Goal: Transaction & Acquisition: Purchase product/service

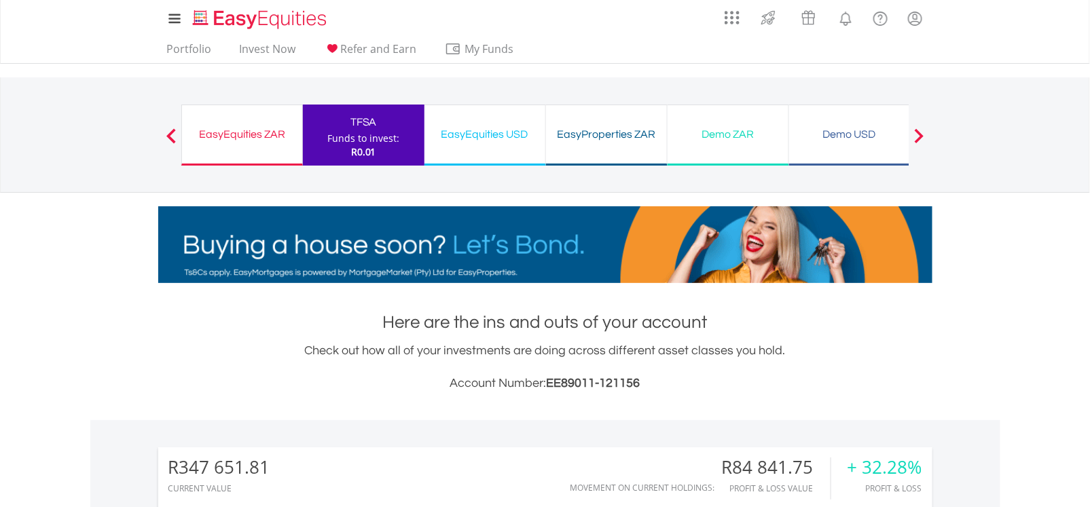
scroll to position [130, 257]
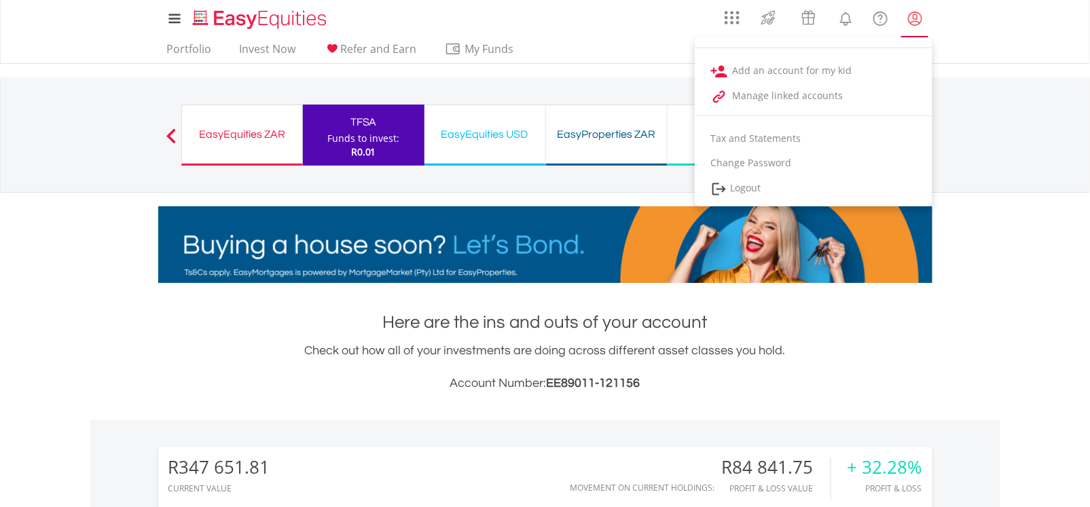
click at [916, 24] on lord-icon "My Profile" at bounding box center [915, 18] width 17 height 17
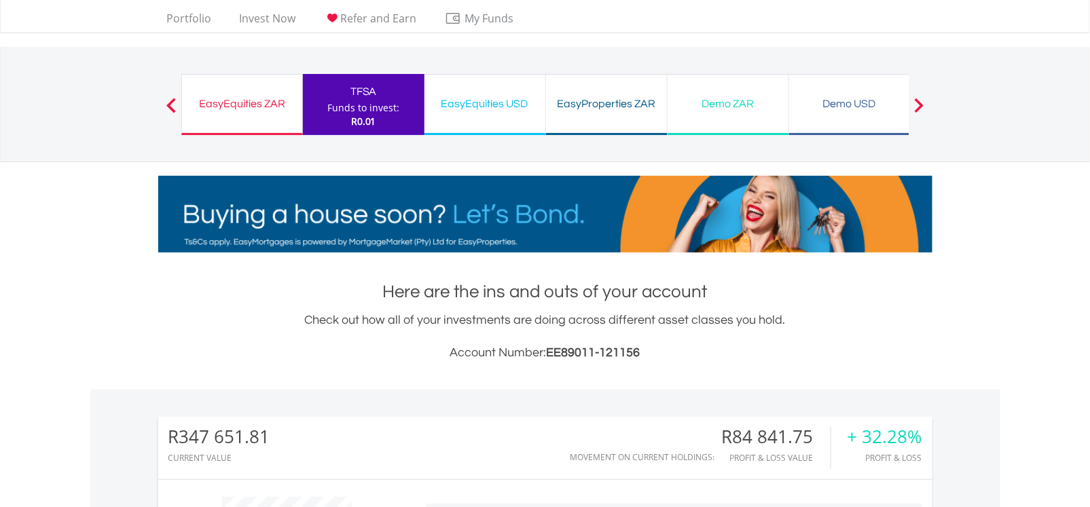
scroll to position [0, 0]
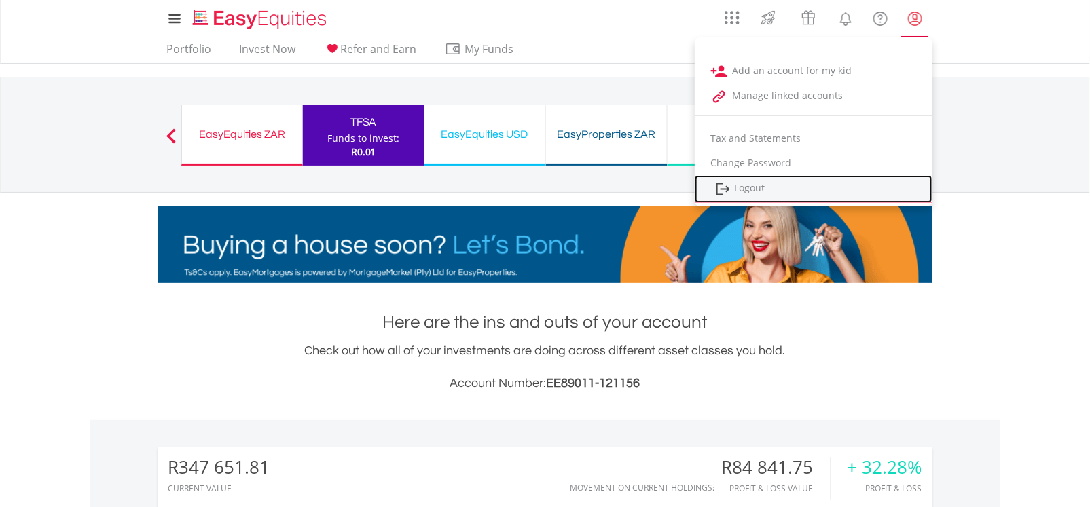
click at [765, 196] on link "Logout" at bounding box center [814, 189] width 238 height 28
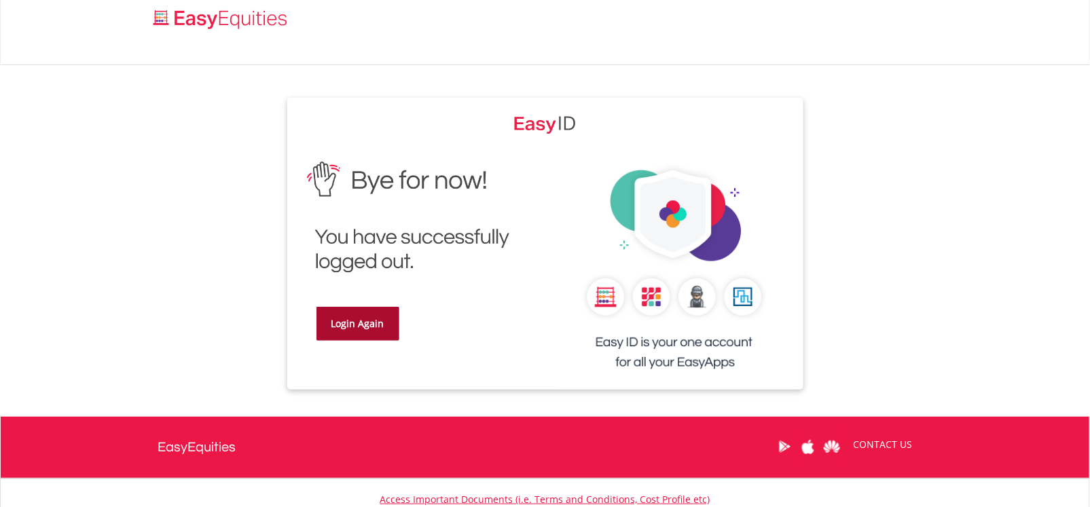
click at [367, 321] on link "Login Again" at bounding box center [358, 324] width 83 height 34
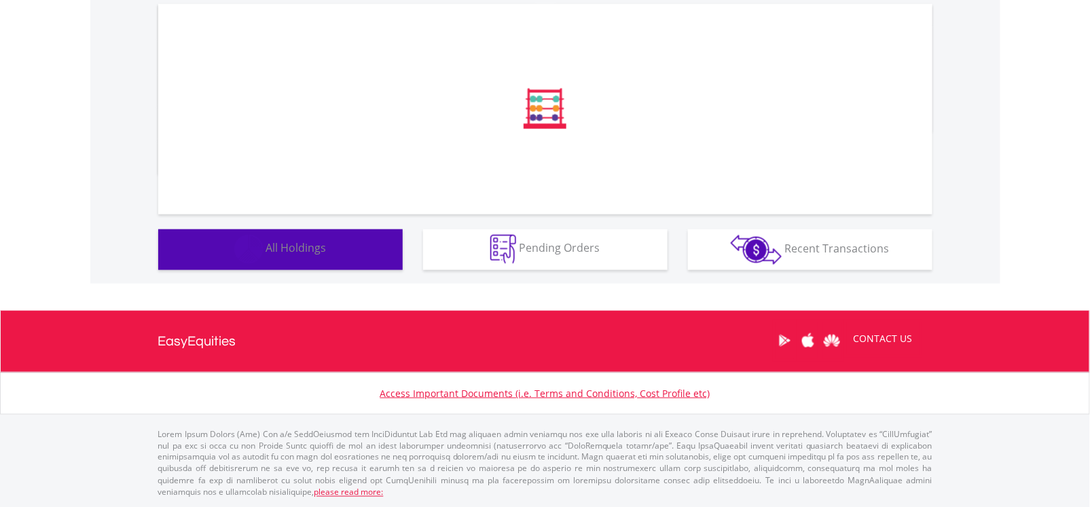
click at [341, 262] on div "﻿ Distribution Current Value Show All" at bounding box center [545, 123] width 910 height 321
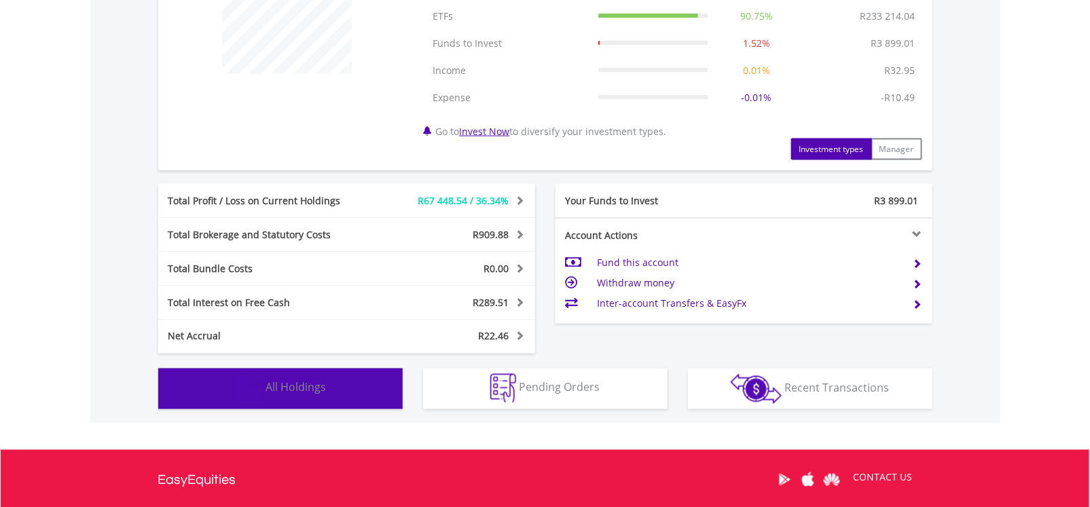
scroll to position [722, 0]
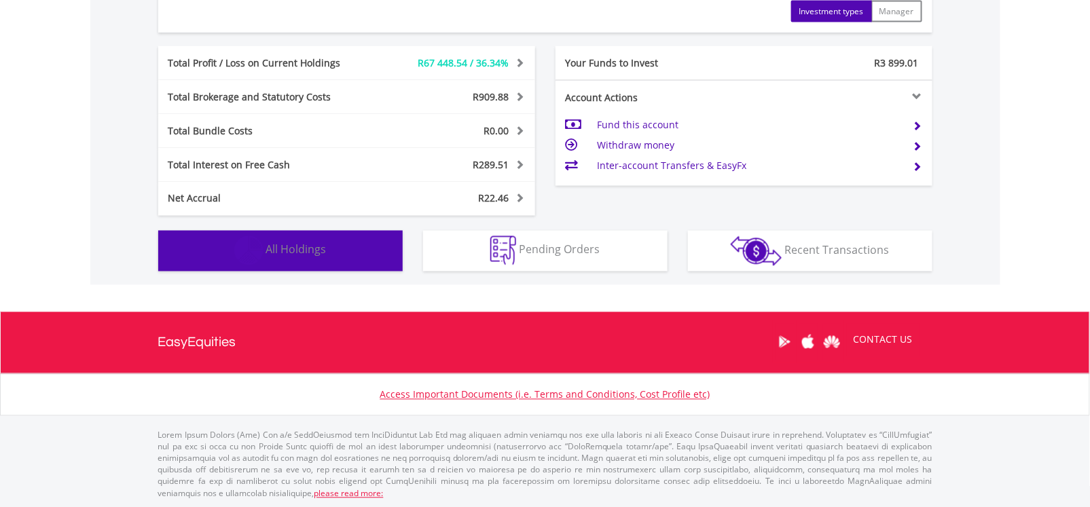
click at [325, 242] on span "All Holdings" at bounding box center [296, 249] width 60 height 15
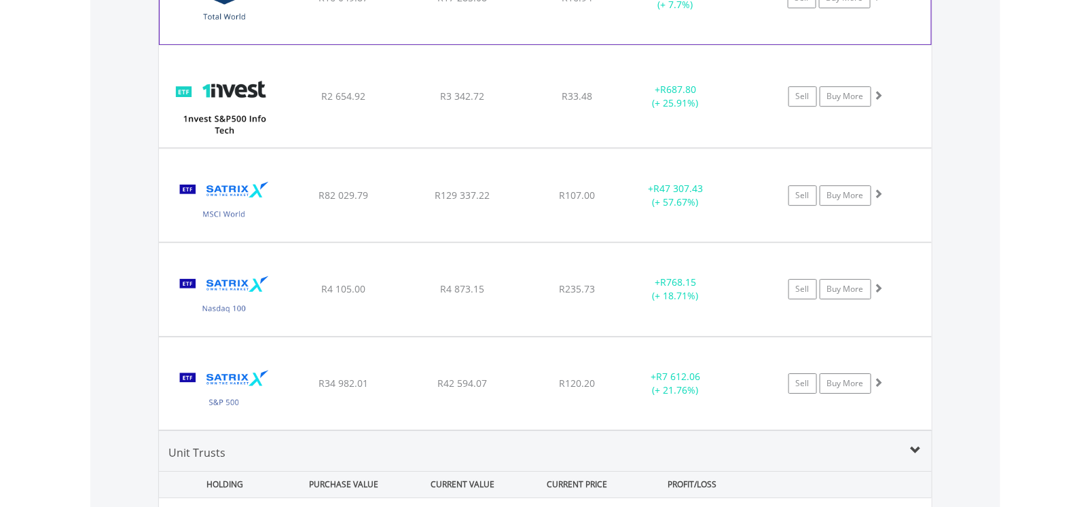
scroll to position [1441, 0]
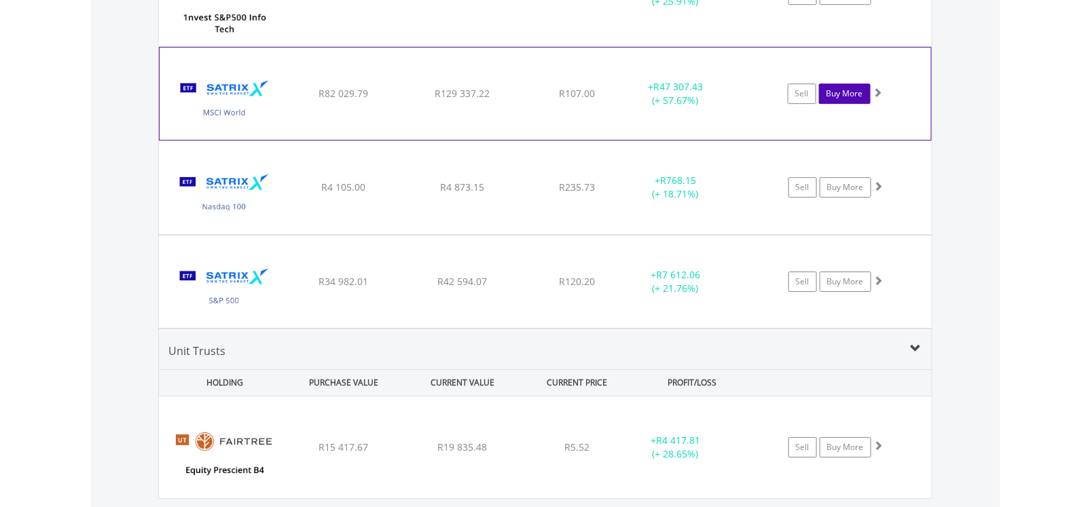
click at [837, 97] on link "Buy More" at bounding box center [845, 94] width 52 height 20
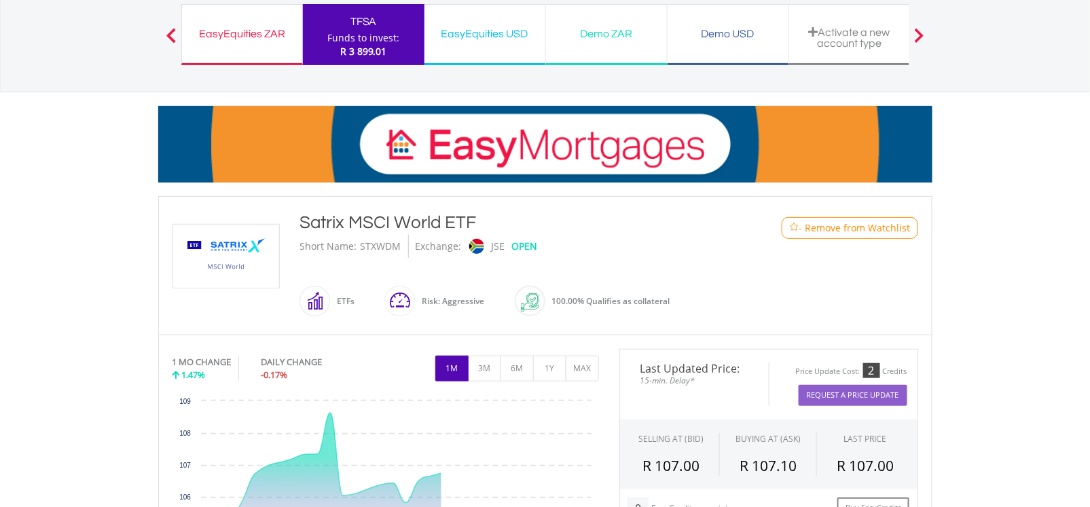
scroll to position [509, 0]
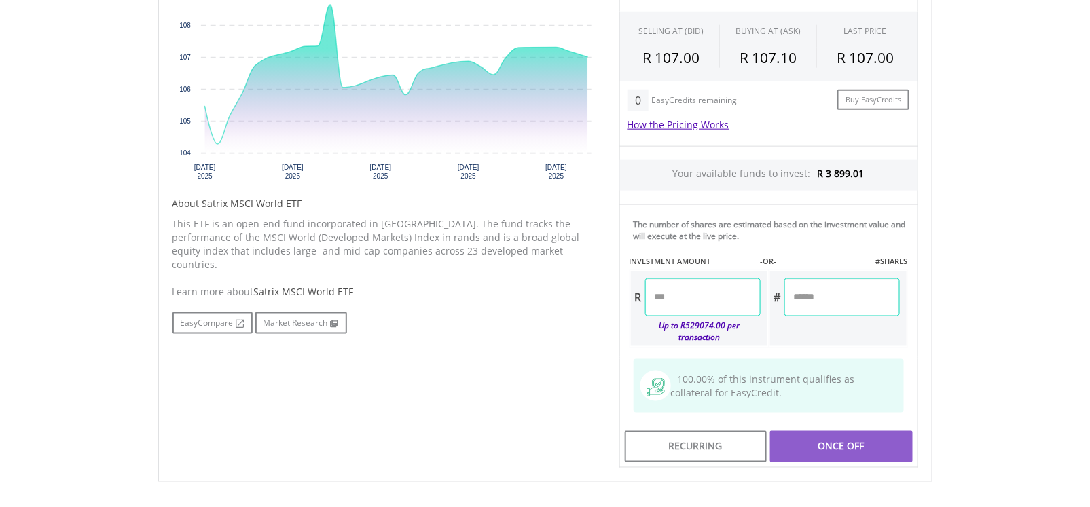
click at [669, 294] on input "number" at bounding box center [702, 297] width 115 height 38
type input "****"
type input "*******"
click at [942, 274] on div "﻿ Satrix MSCI World ETF Satrix MSCI World ETF Short Name: STXWDM Exchange: JSE …" at bounding box center [545, 142] width 795 height 708
type input "*******"
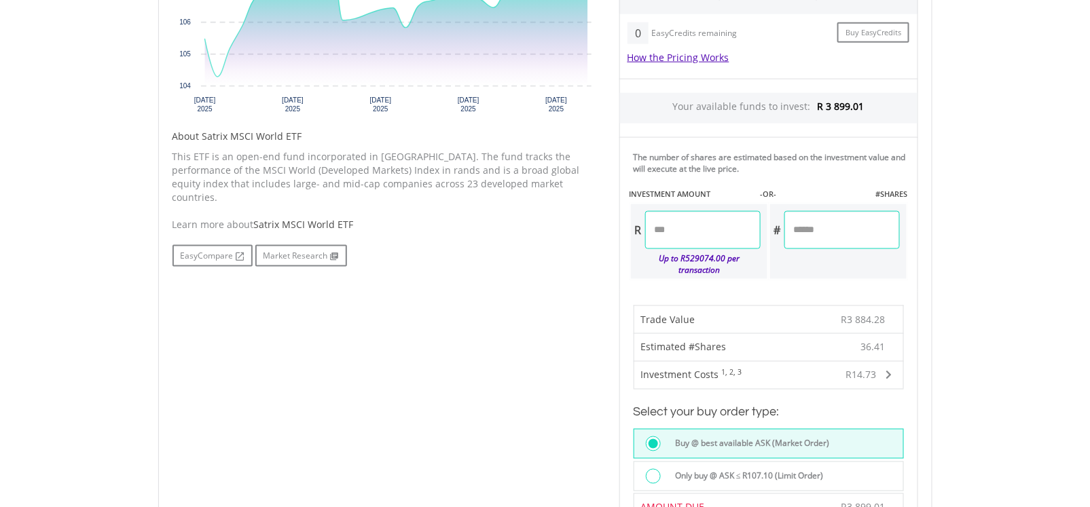
scroll to position [611, 0]
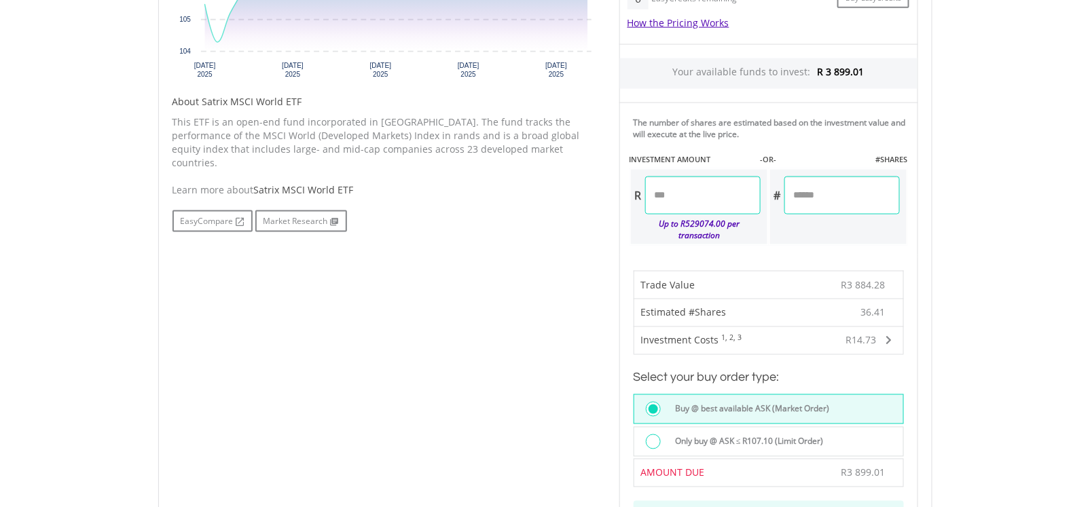
click at [676, 436] on label "Only buy @ ASK ≤ R107.10 (Limit Order)" at bounding box center [745, 442] width 157 height 15
